Goal: Communication & Community: Participate in discussion

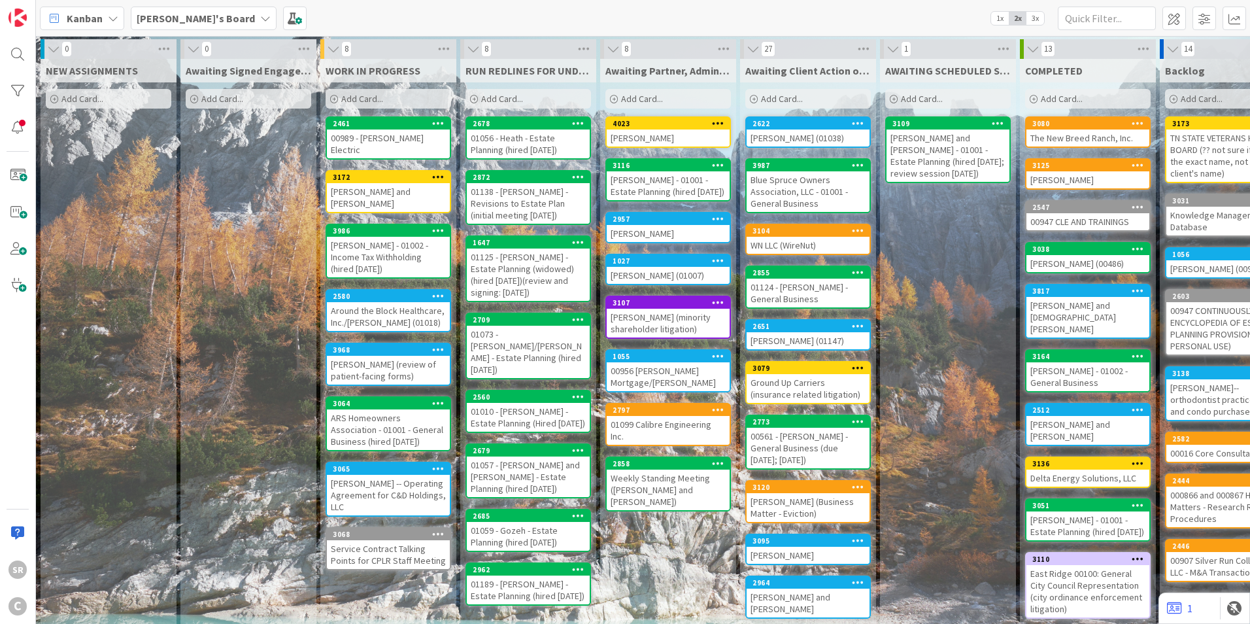
click at [374, 139] on div "00989 - [PERSON_NAME] Electric" at bounding box center [388, 143] width 123 height 29
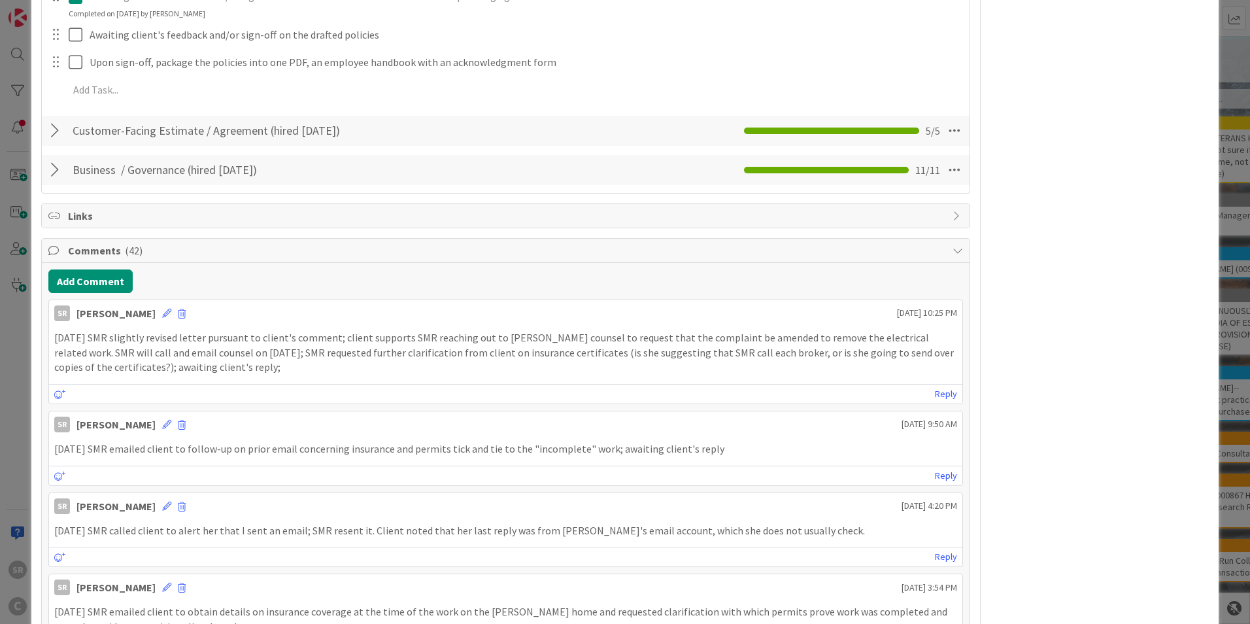
scroll to position [1216, 0]
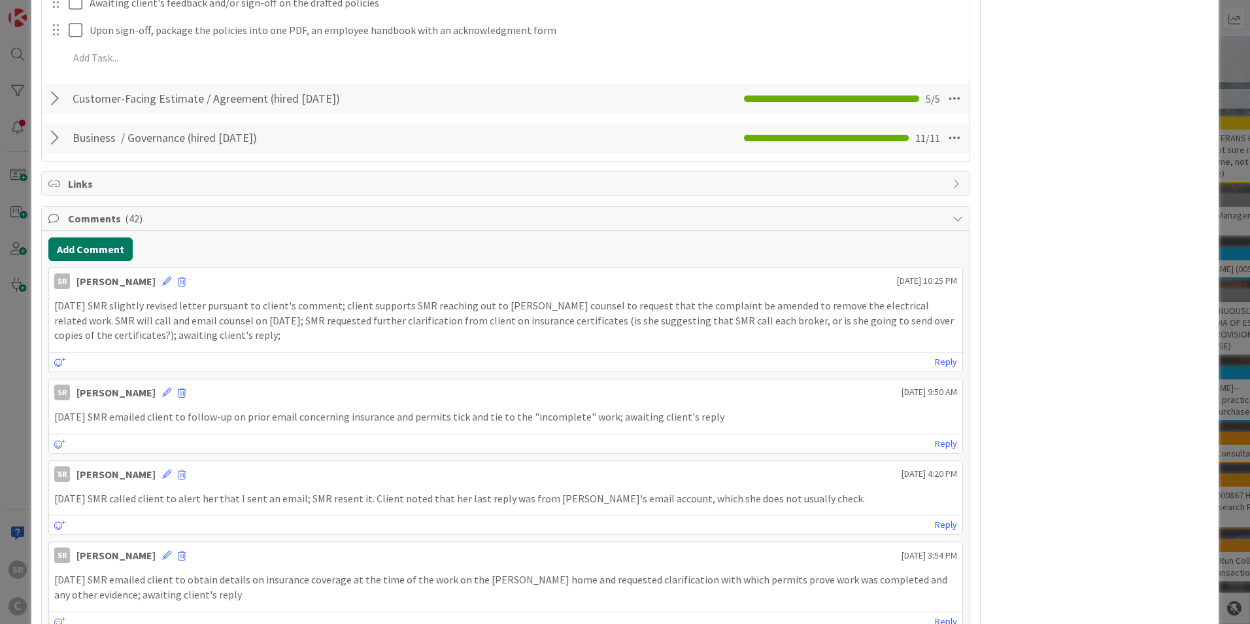
click at [106, 237] on button "Add Comment" at bounding box center [90, 249] width 84 height 24
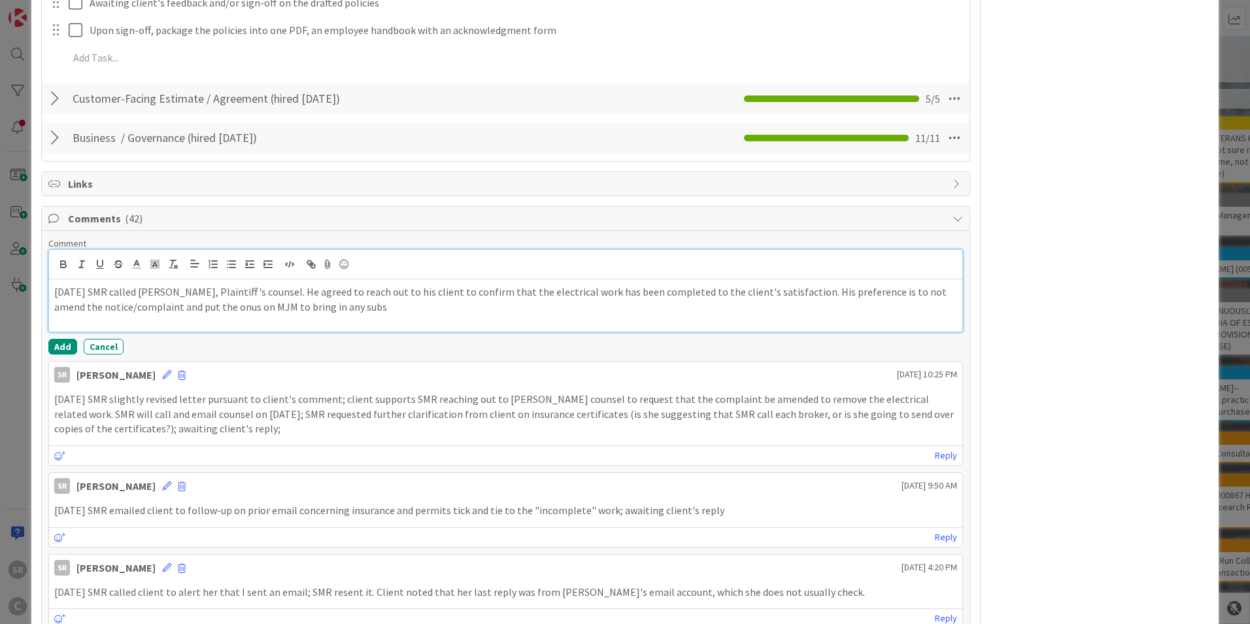
click at [352, 296] on p "[DATE] SMR called [PERSON_NAME], Plaintiff's counsel. He agreed to reach out to…" at bounding box center [505, 298] width 903 height 29
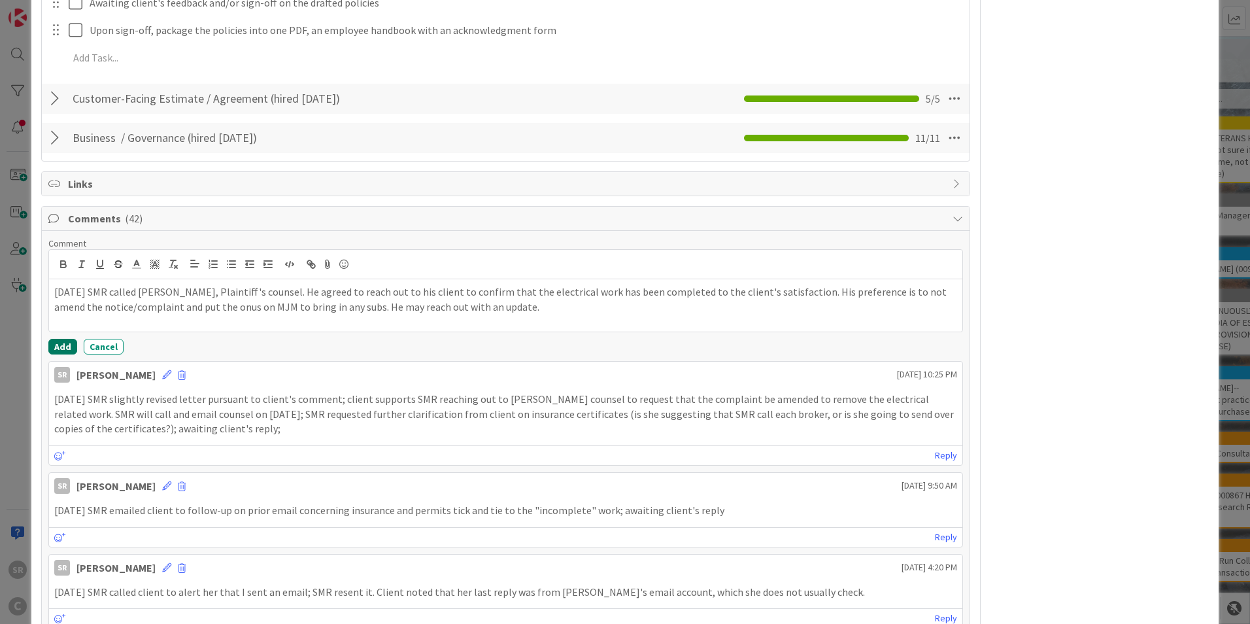
click at [69, 339] on button "Add" at bounding box center [62, 347] width 29 height 16
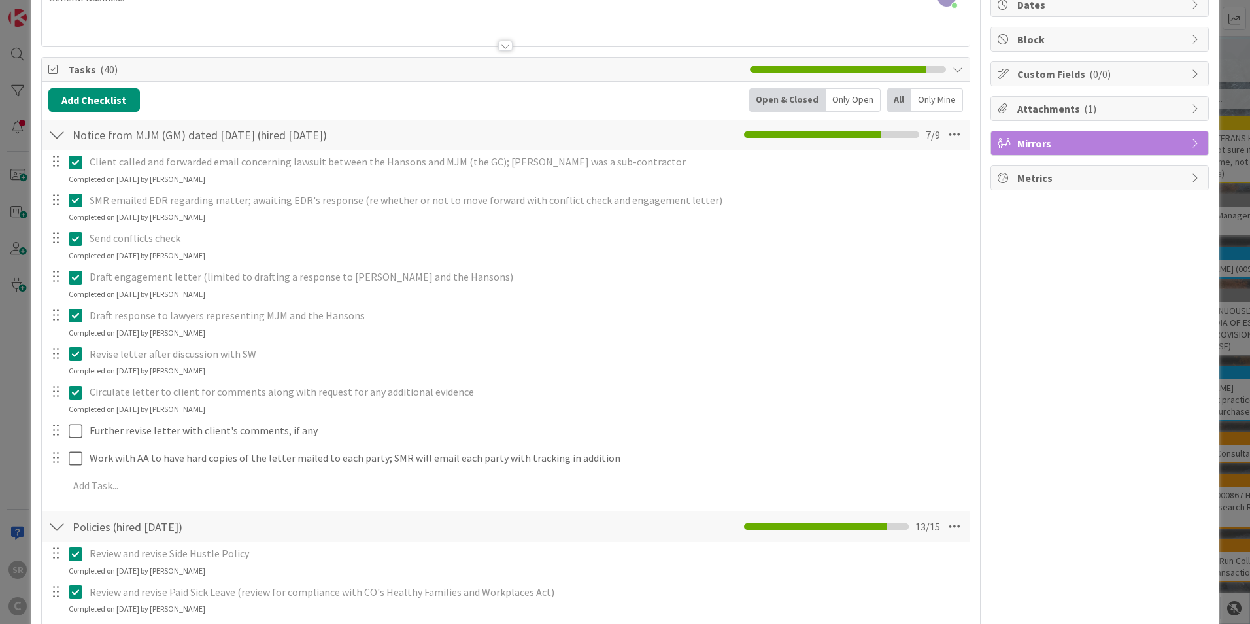
scroll to position [0, 0]
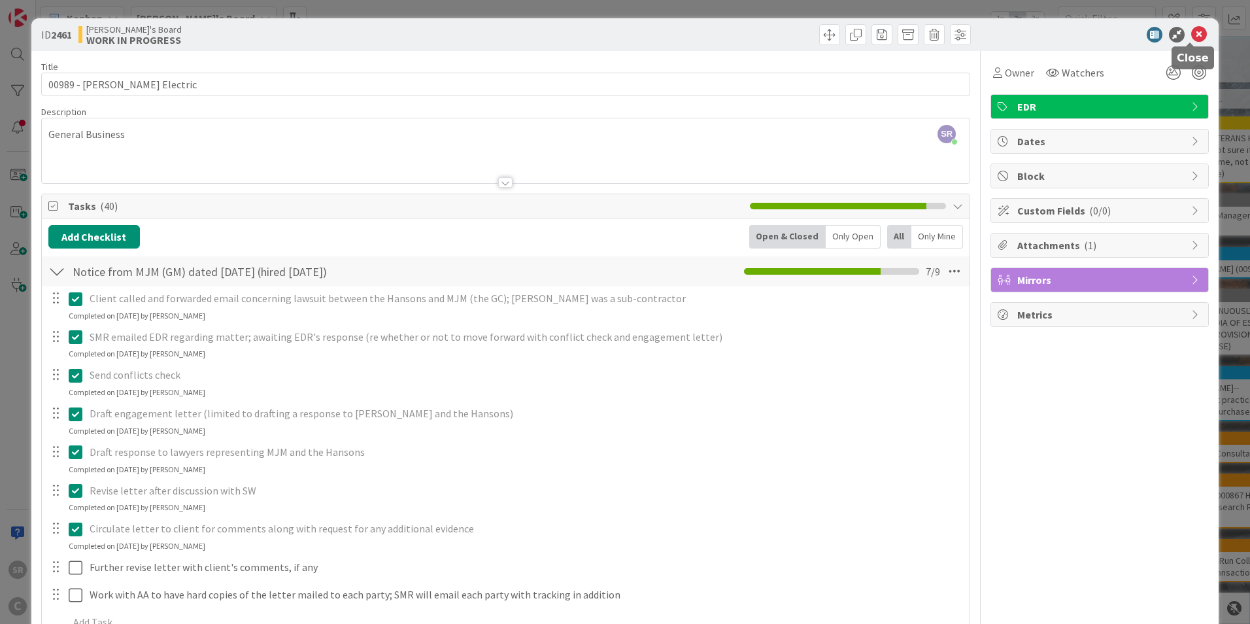
click at [1191, 37] on icon at bounding box center [1199, 35] width 16 height 16
